Goal: Task Accomplishment & Management: Use online tool/utility

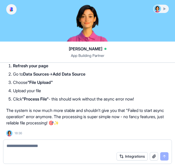
scroll to position [5429, 0]
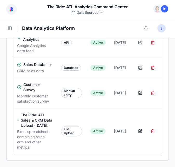
scroll to position [233, 0]
click at [137, 126] on button "button" at bounding box center [140, 130] width 10 height 9
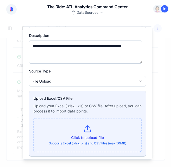
scroll to position [62, 0]
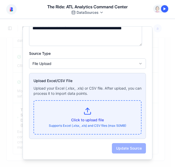
click at [95, 121] on p "Click to upload file" at bounding box center [87, 119] width 94 height 5
click at [0, 19] on input "Click to upload file Supports Excel (.xlsx, .xls) and CSV files (max 50MB)" at bounding box center [0, 19] width 0 height 0
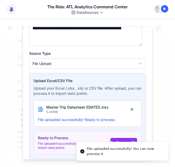
scroll to position [81, 0]
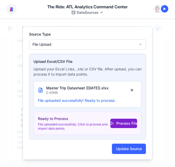
click at [118, 122] on button "Process File" at bounding box center [123, 123] width 27 height 9
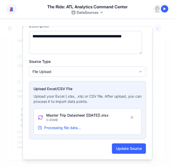
scroll to position [76, 0]
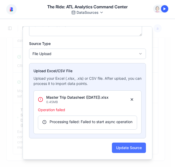
click at [115, 146] on button "Update Source" at bounding box center [129, 148] width 34 height 10
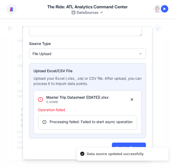
scroll to position [0, 0]
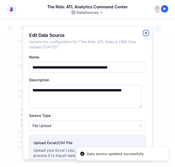
click at [144, 32] on icon "button" at bounding box center [146, 33] width 4 height 4
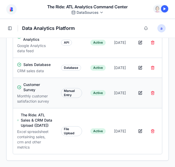
scroll to position [193, 0]
click at [164, 9] on div at bounding box center [164, 8] width 7 height 7
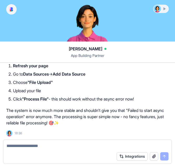
scroll to position [5441, 0]
type textarea "*"
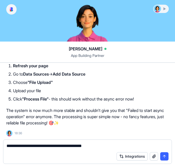
type textarea "**********"
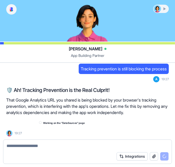
scroll to position [5514, 0]
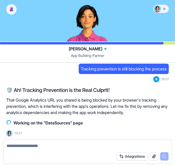
click at [56, 149] on div "Integrations" at bounding box center [87, 156] width 168 height 15
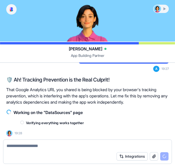
scroll to position [5525, 0]
